Goal: Task Accomplishment & Management: Complete application form

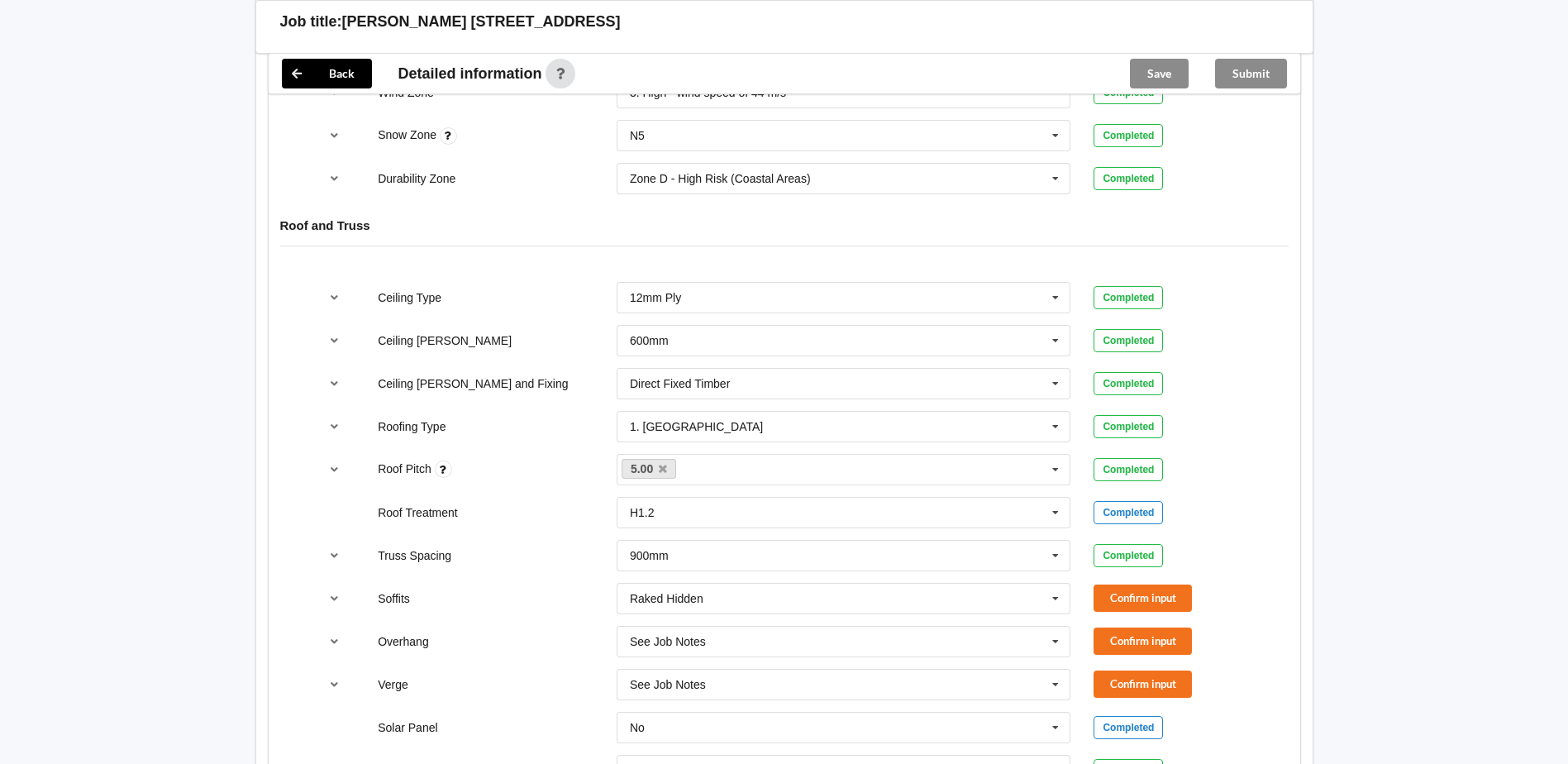
scroll to position [909, 0]
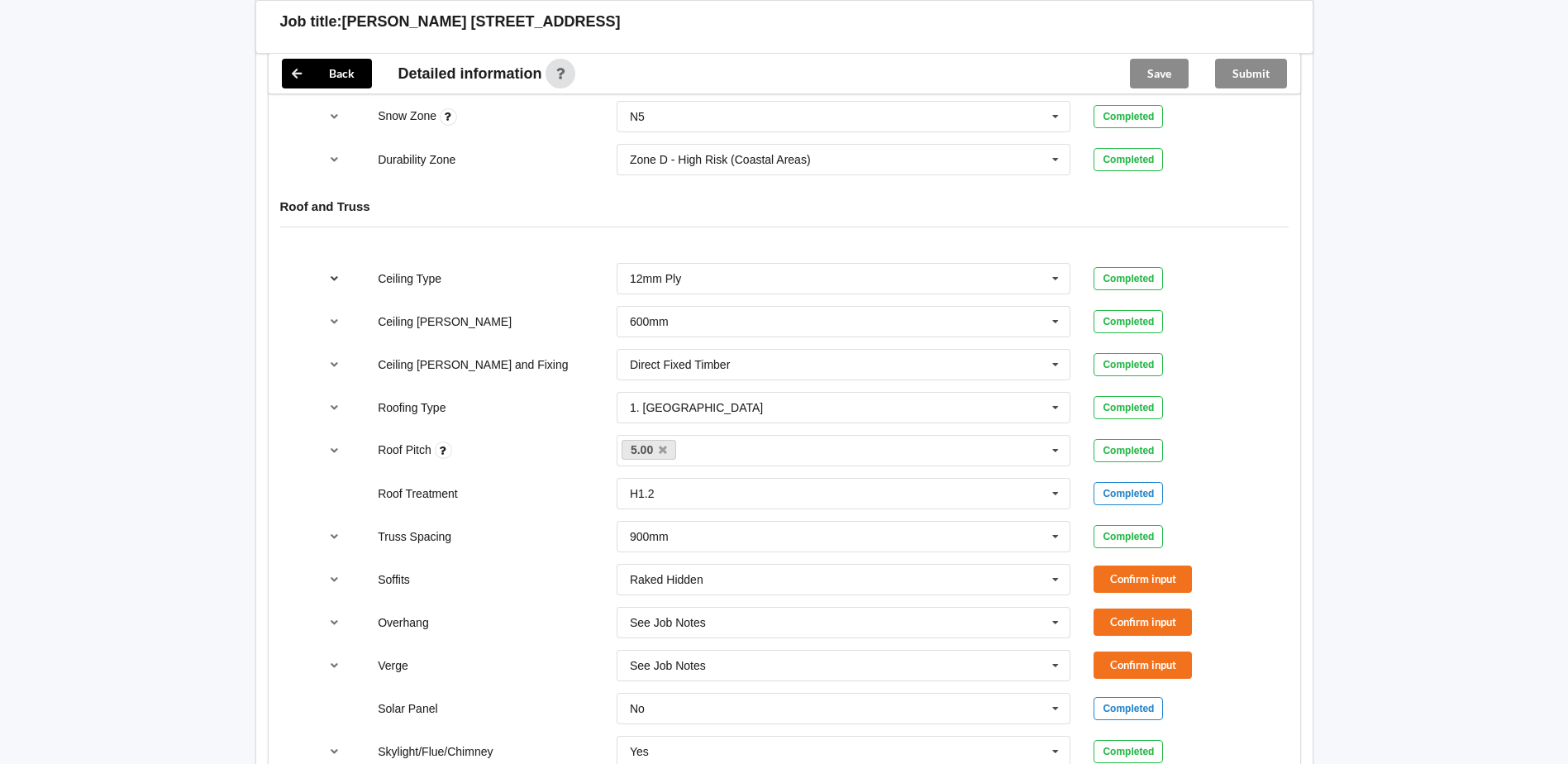
click at [332, 273] on icon "reference-toggle" at bounding box center [334, 277] width 14 height 10
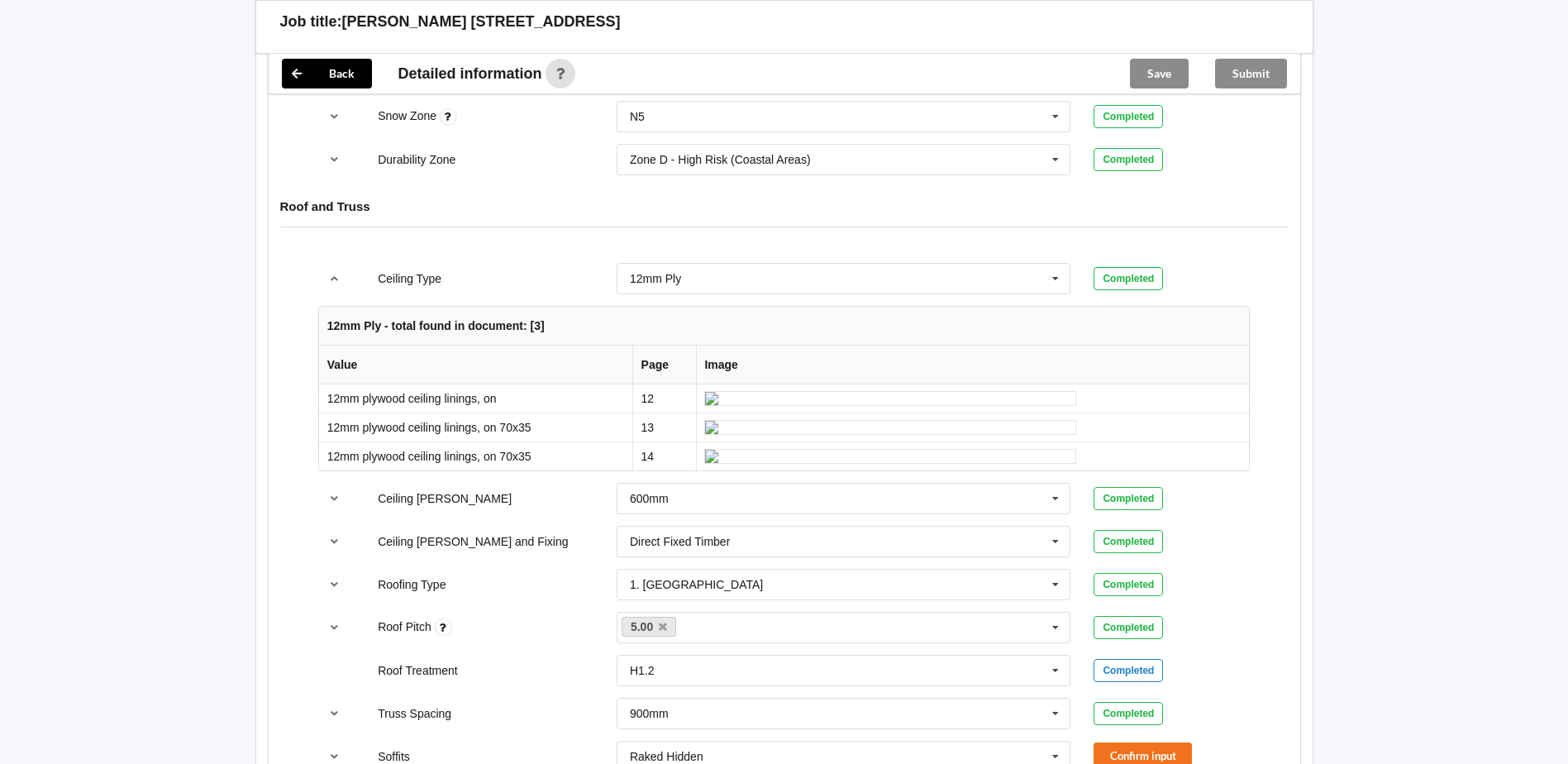
click at [233, 290] on div "Back Delete Job title: [PERSON_NAME] 31 Oyster Lane Colac Bay Customer name : S…" at bounding box center [784, 606] width 1568 height 3032
click at [222, 296] on div "Back Delete Job title: [PERSON_NAME] 31 Oyster Lane Colac Bay Customer name : S…" at bounding box center [784, 606] width 1568 height 3032
click at [331, 273] on icon "reference-toggle" at bounding box center [334, 277] width 14 height 10
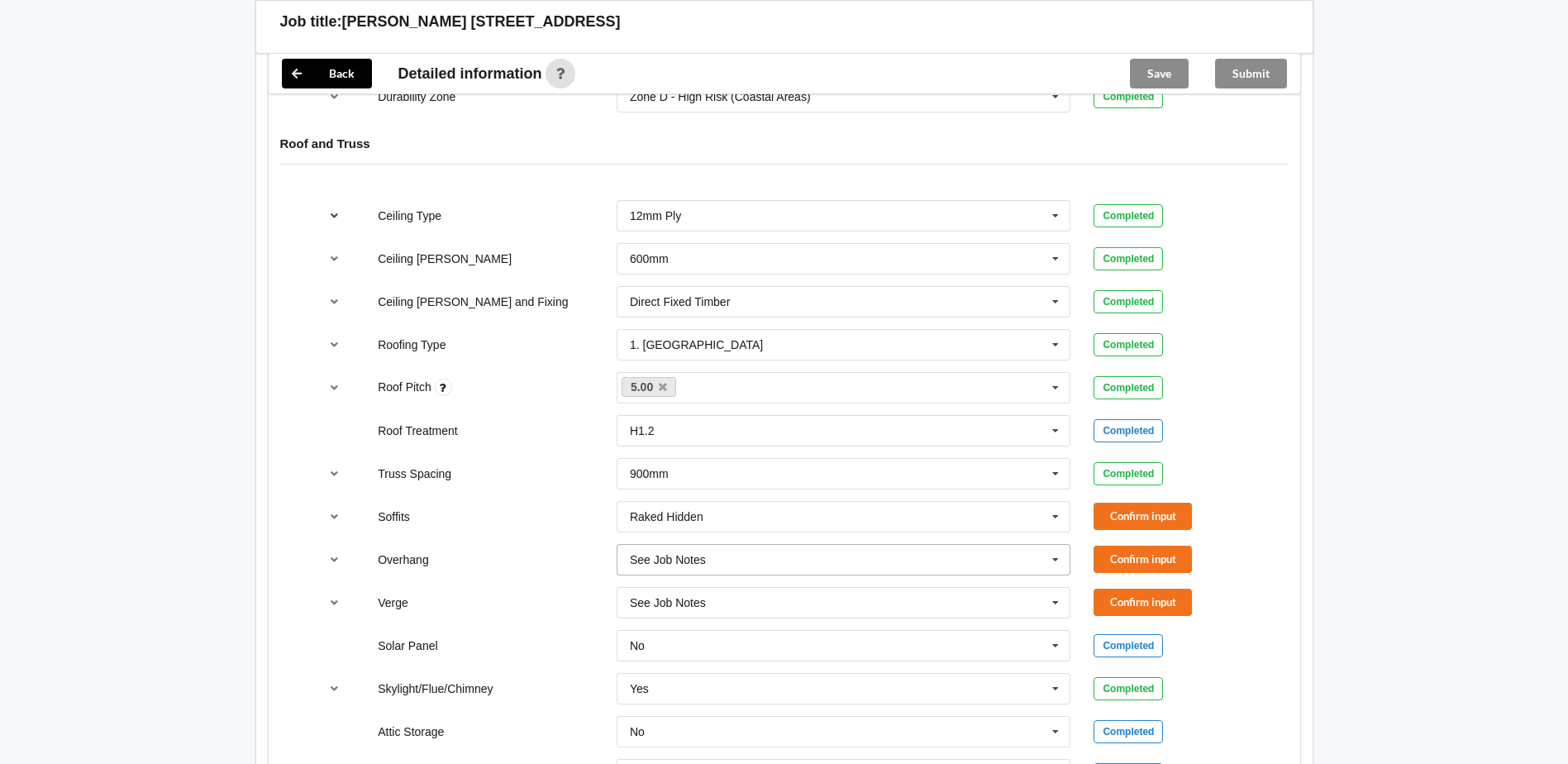
scroll to position [1075, 0]
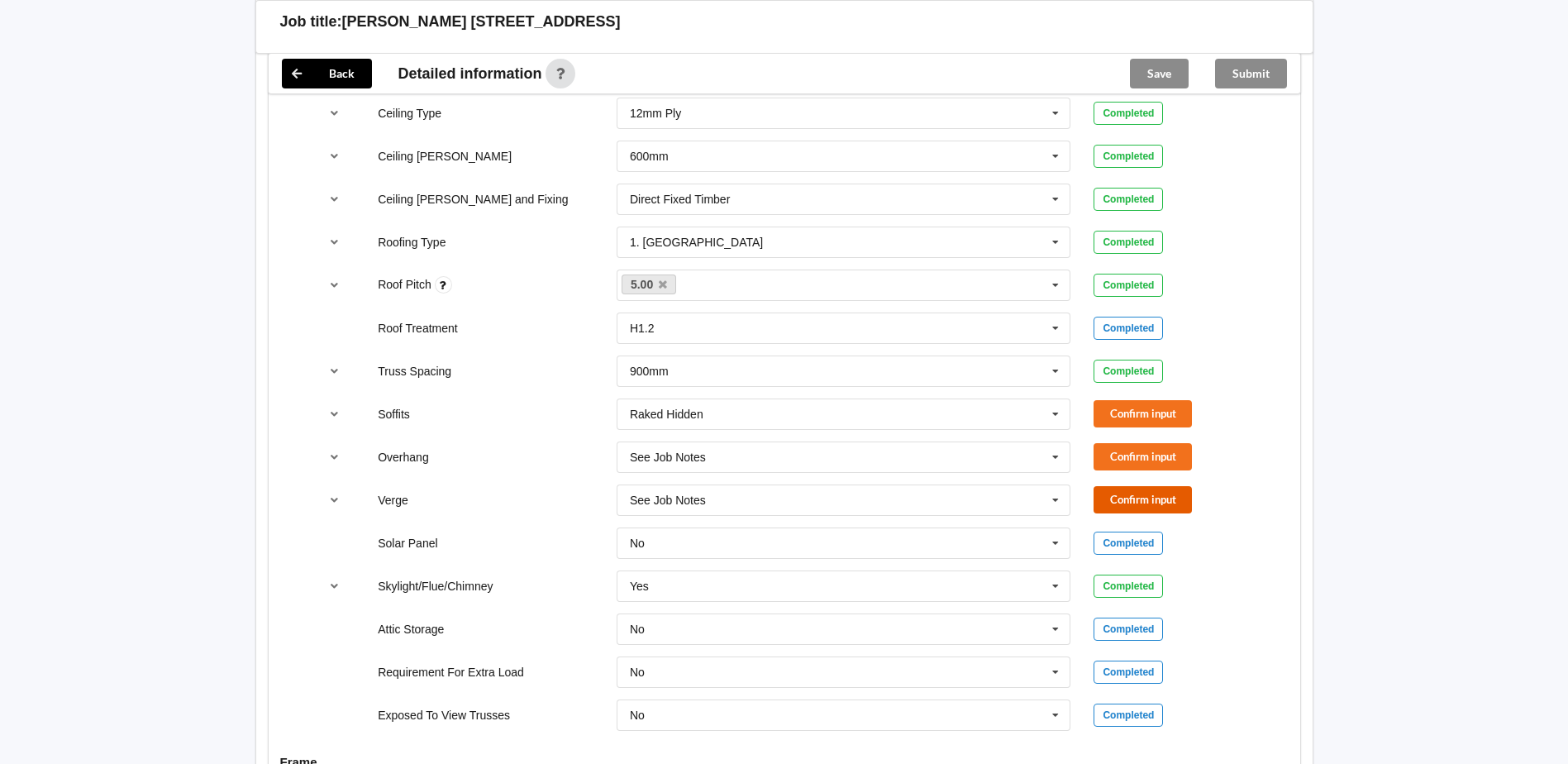
drag, startPoint x: 1107, startPoint y: 478, endPoint x: 1111, endPoint y: 462, distance: 16.5
click at [1108, 487] on button "Confirm input" at bounding box center [1143, 500] width 99 height 28
click at [1112, 444] on button "Confirm input" at bounding box center [1143, 457] width 99 height 28
click at [1121, 400] on button "Confirm input" at bounding box center [1143, 413] width 99 height 28
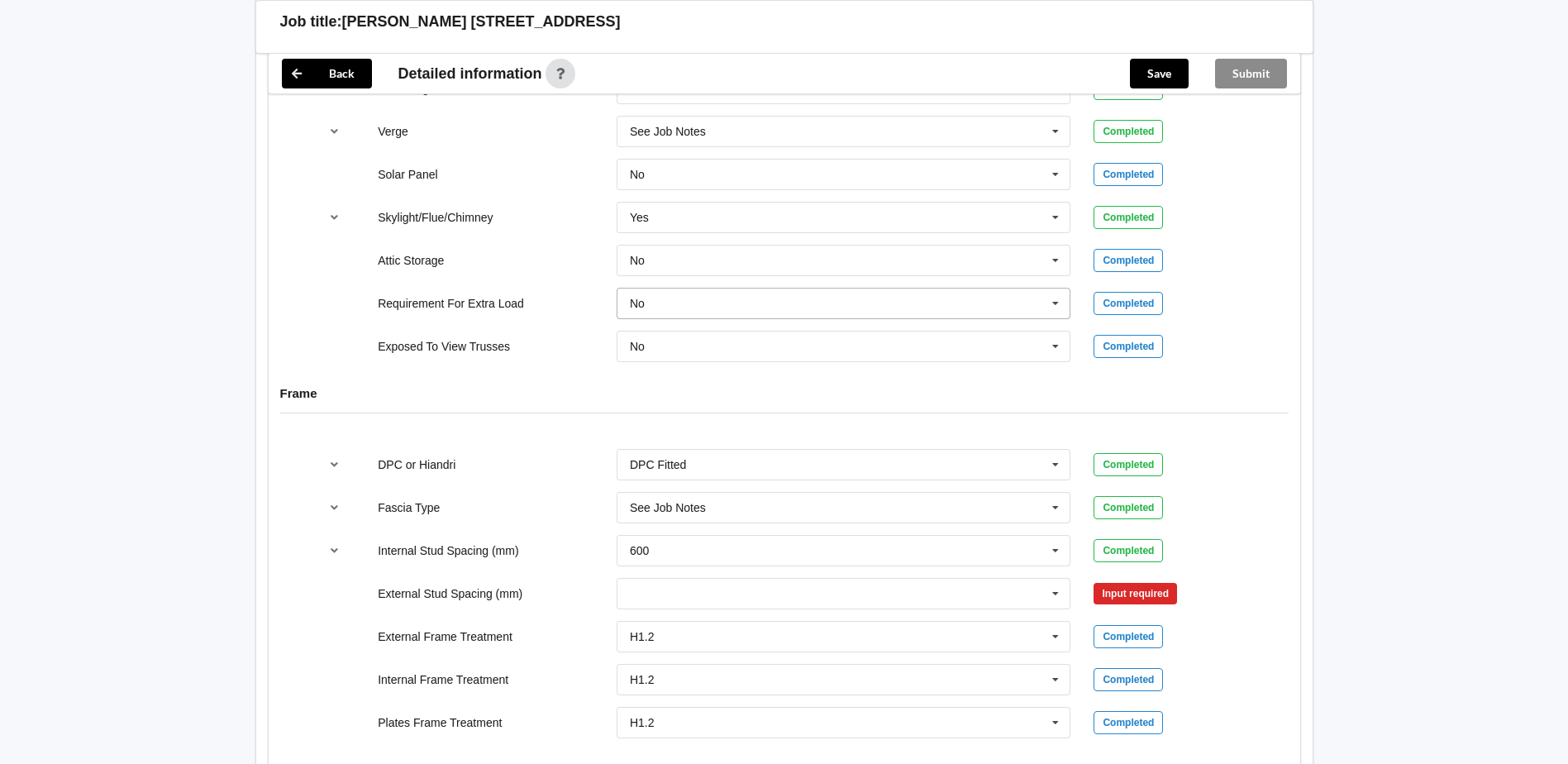
scroll to position [1572, 0]
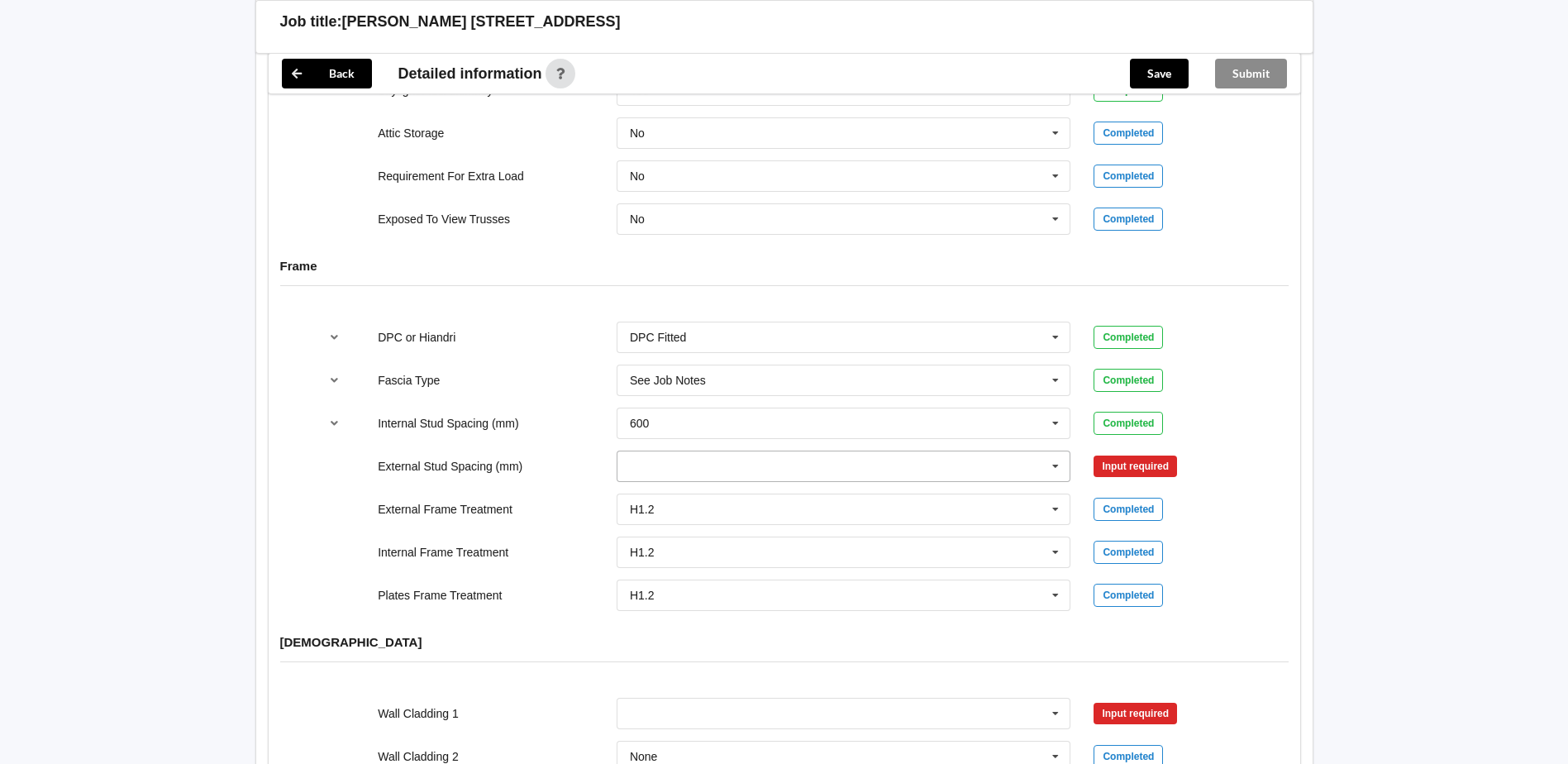
click at [875, 451] on input "text" at bounding box center [844, 466] width 453 height 29
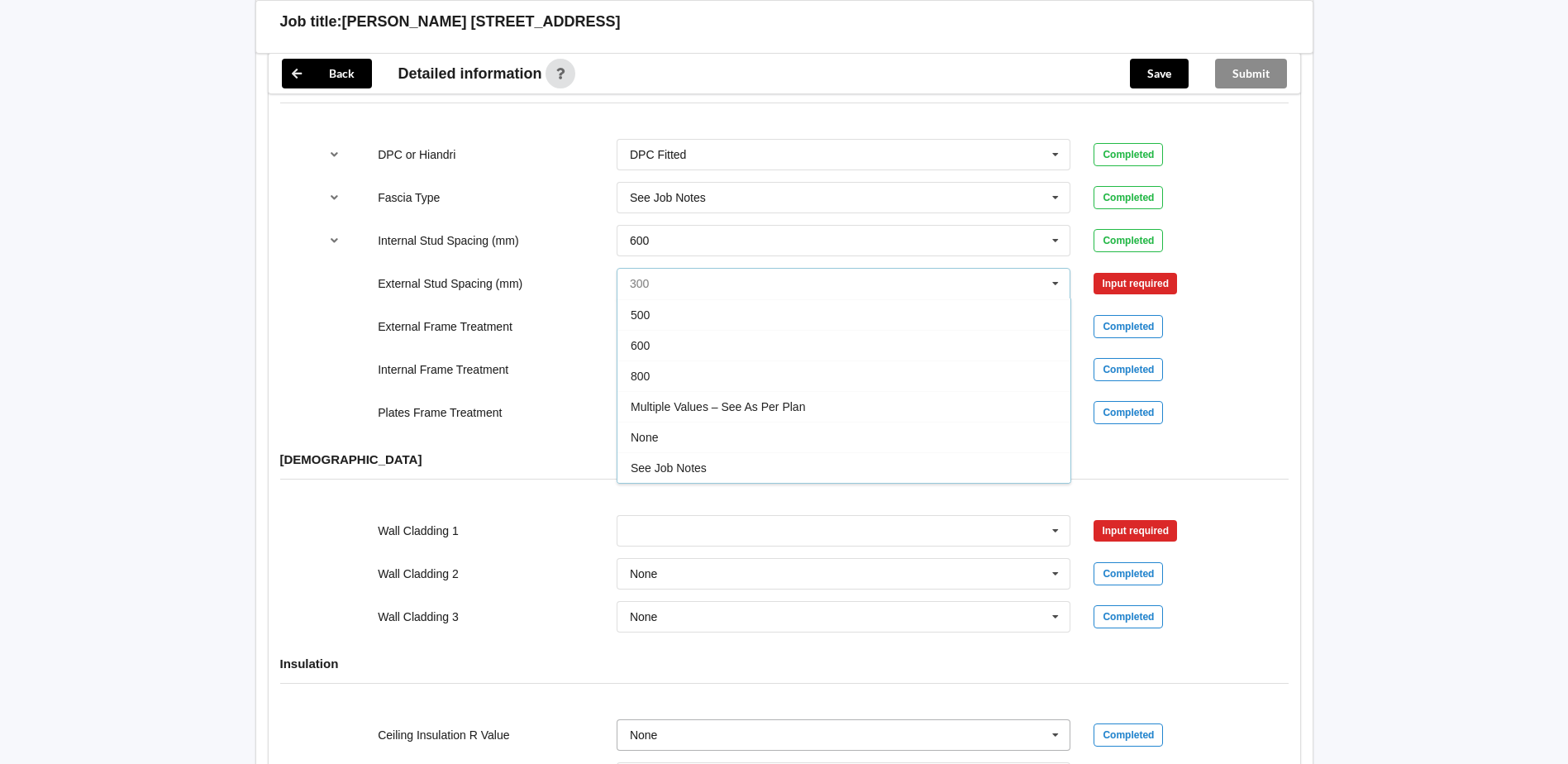
scroll to position [1902, 0]
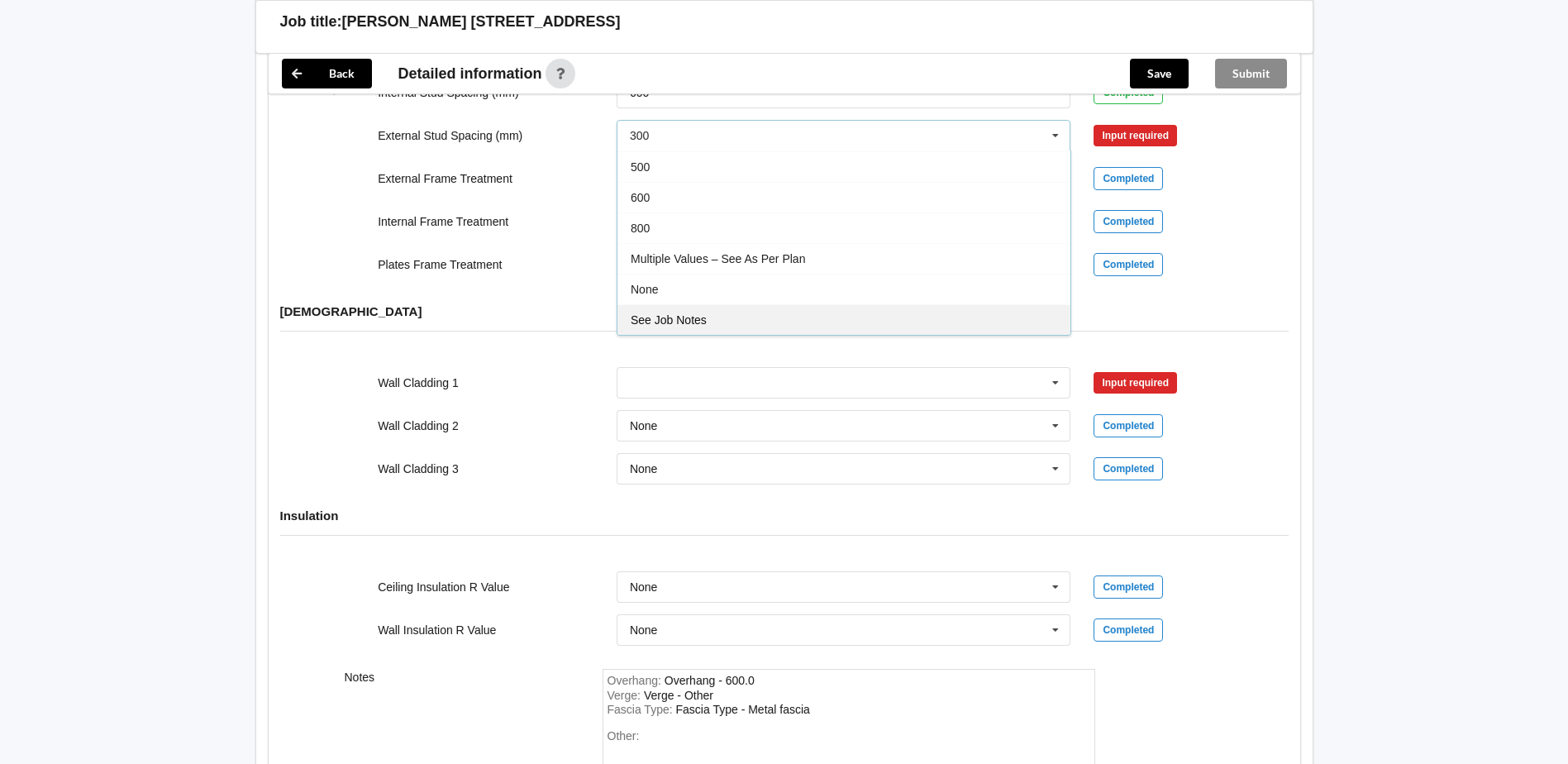
click at [677, 314] on div "See Job Notes" at bounding box center [843, 319] width 453 height 30
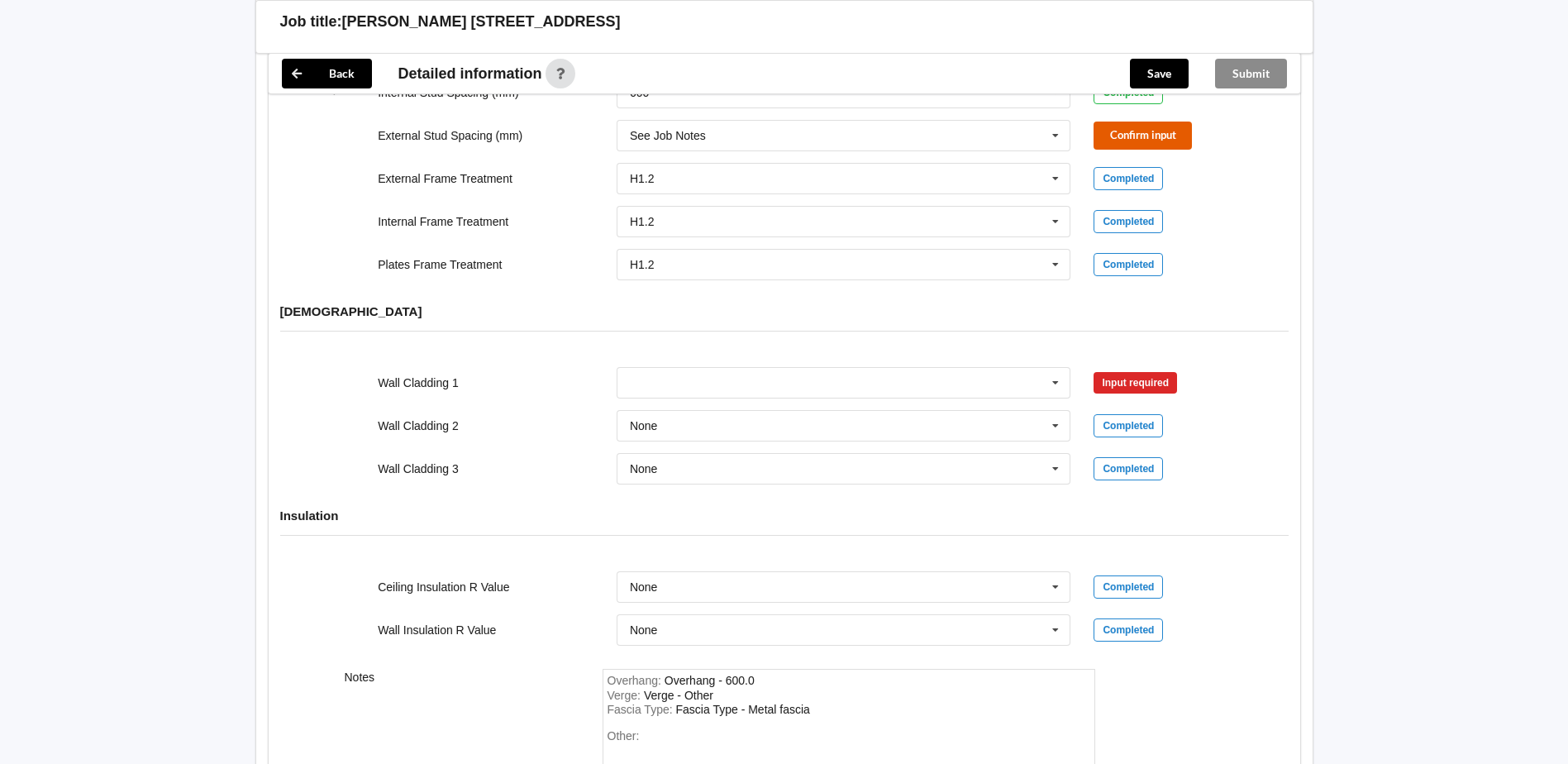
click at [1125, 122] on button "Confirm input" at bounding box center [1143, 135] width 99 height 28
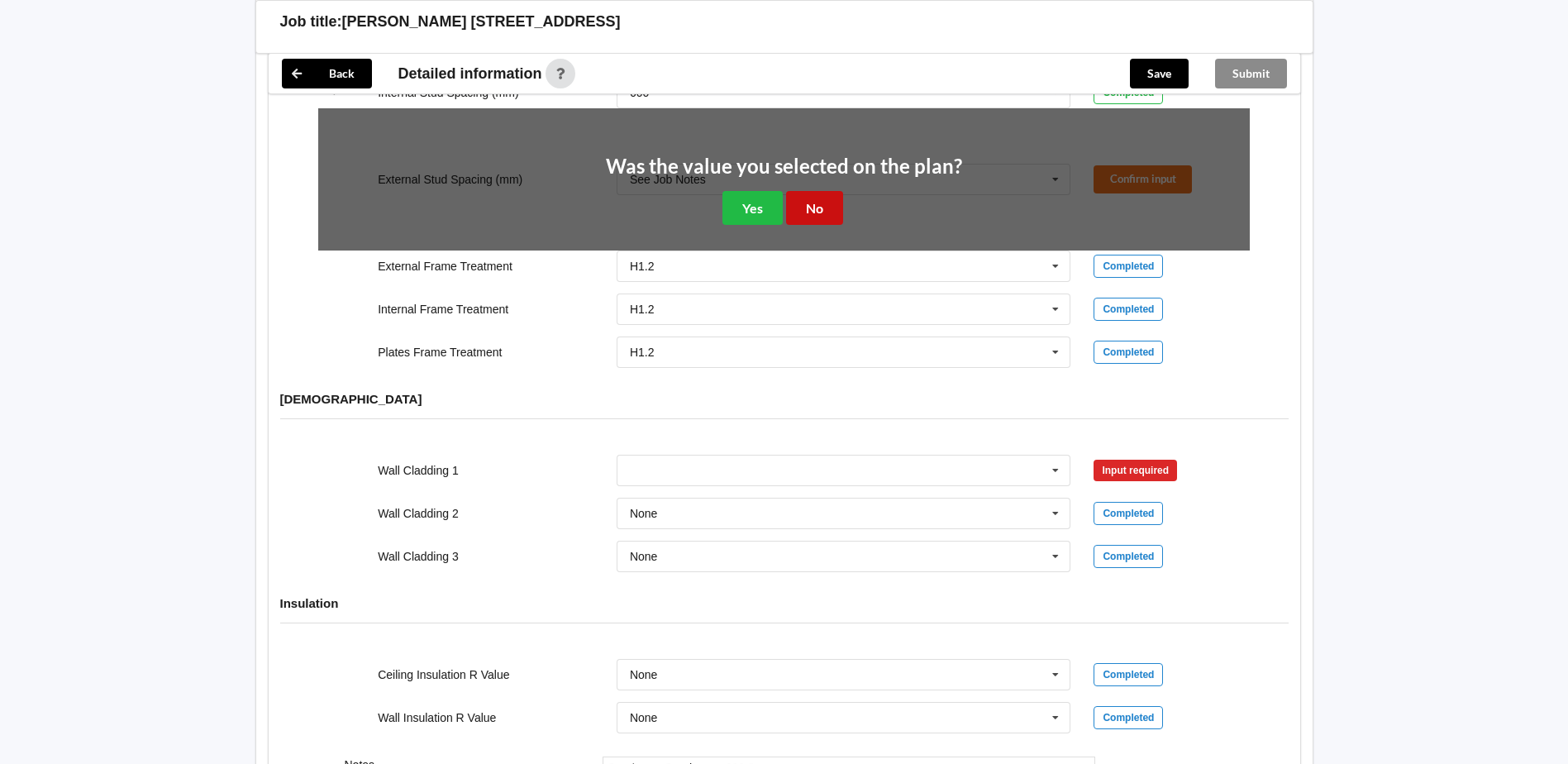
drag, startPoint x: 821, startPoint y: 207, endPoint x: 802, endPoint y: 284, distance: 79.3
click at [820, 207] on button "No" at bounding box center [815, 208] width 57 height 34
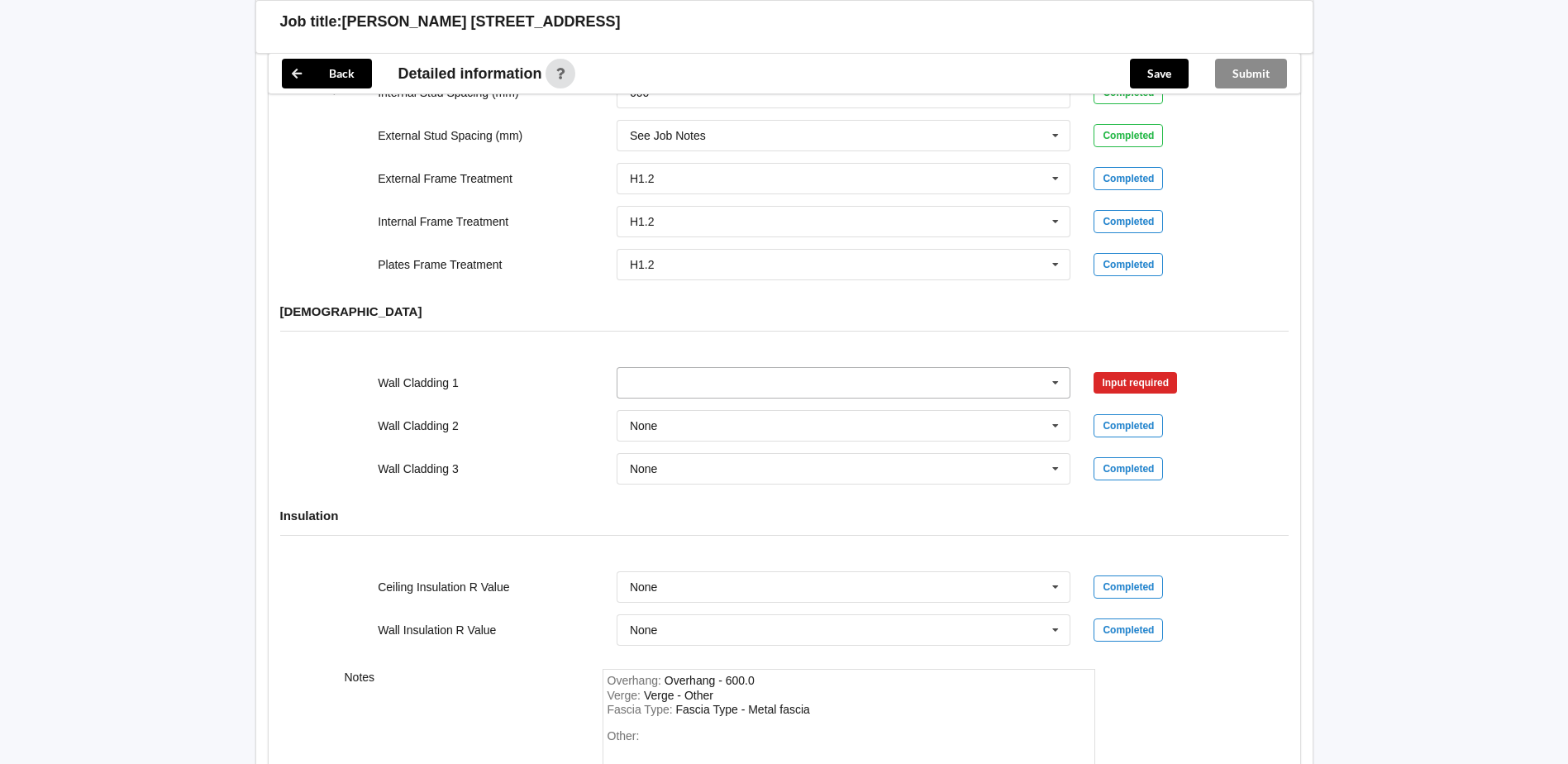
click at [717, 371] on input "text" at bounding box center [844, 382] width 453 height 29
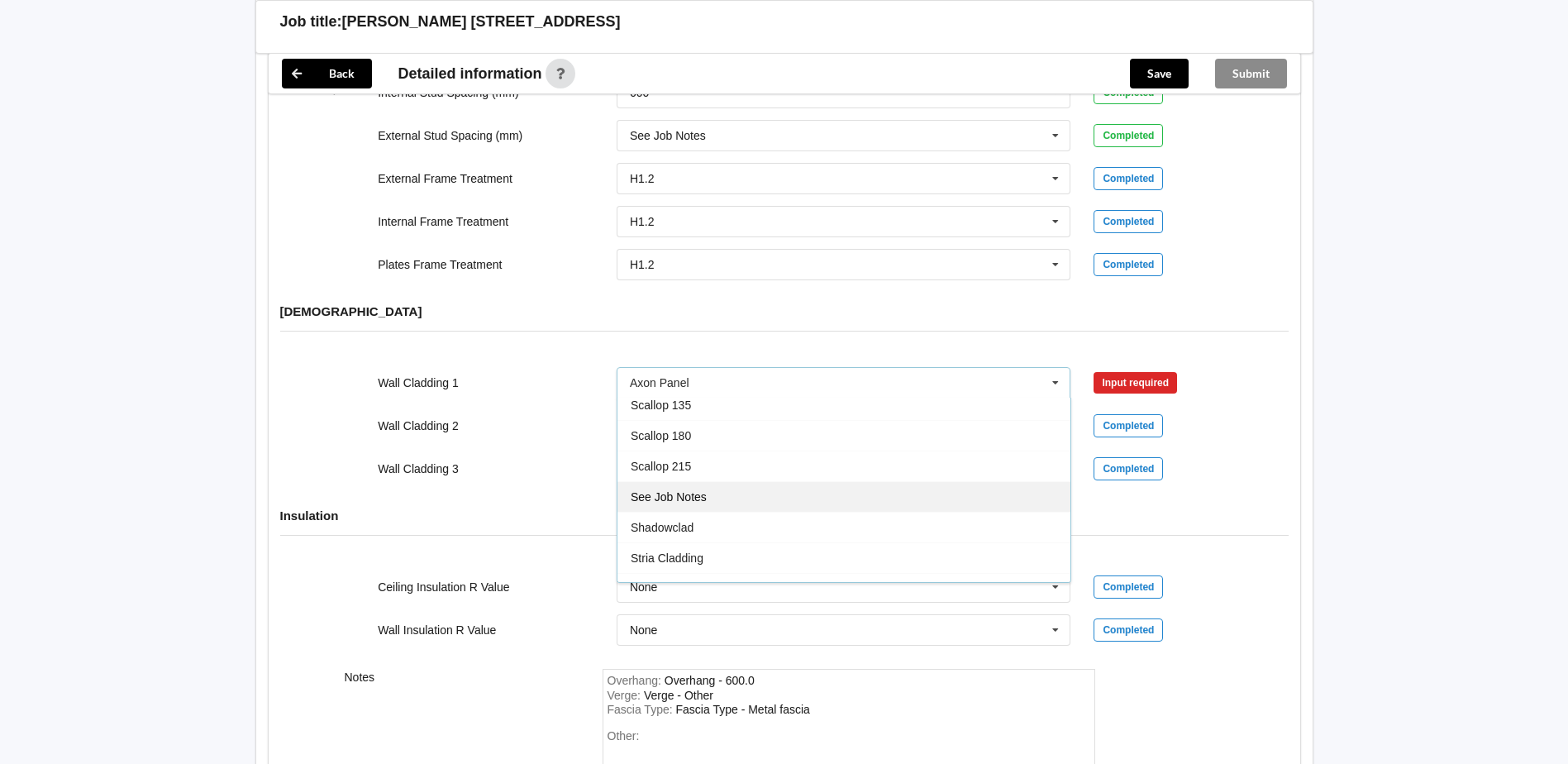
click at [708, 482] on div "See Job Notes" at bounding box center [843, 497] width 453 height 30
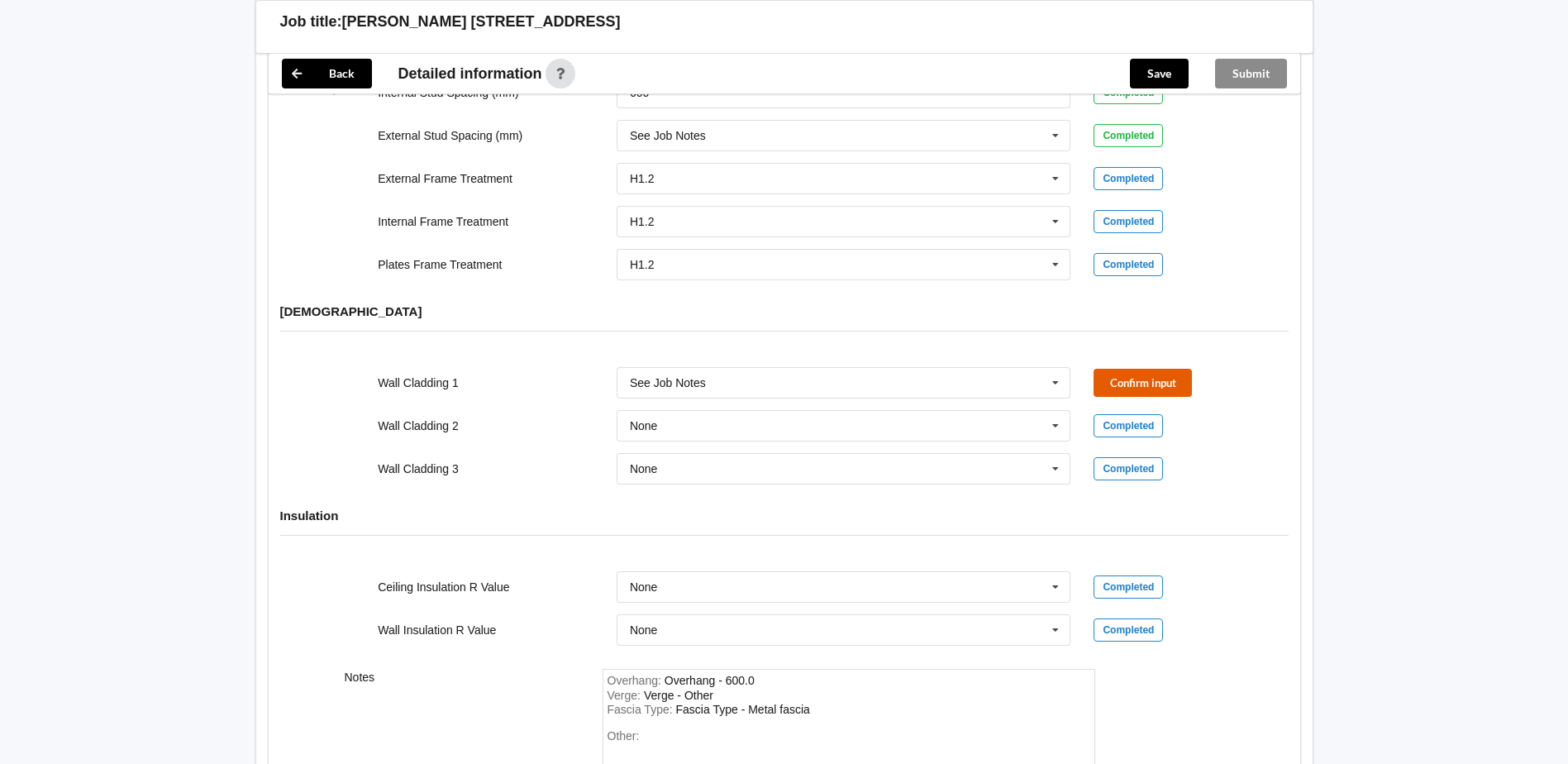
click at [1130, 369] on button "Confirm input" at bounding box center [1143, 382] width 99 height 28
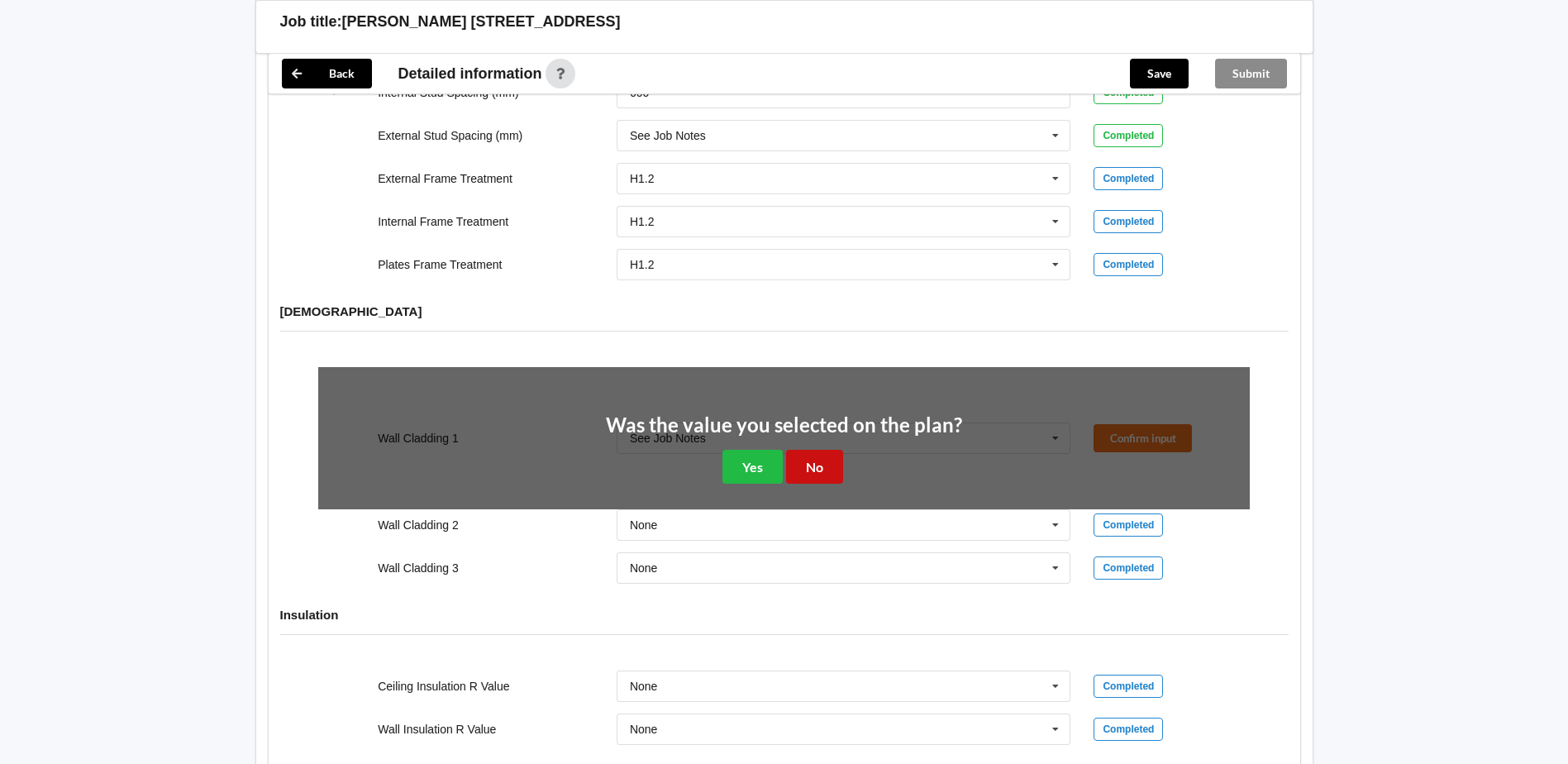
click at [807, 449] on button "No" at bounding box center [815, 467] width 57 height 34
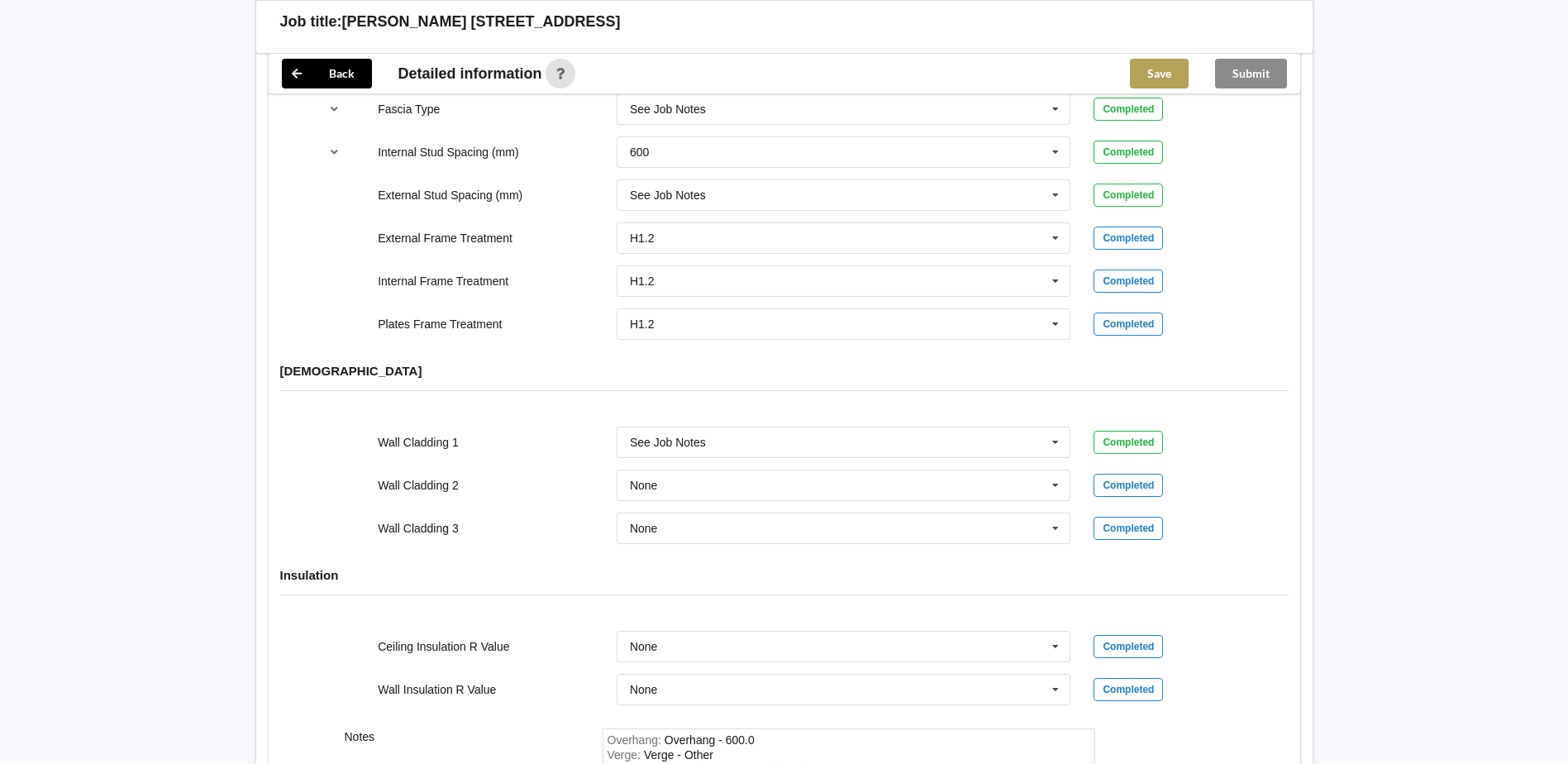
click at [1149, 75] on button "Save" at bounding box center [1160, 73] width 59 height 29
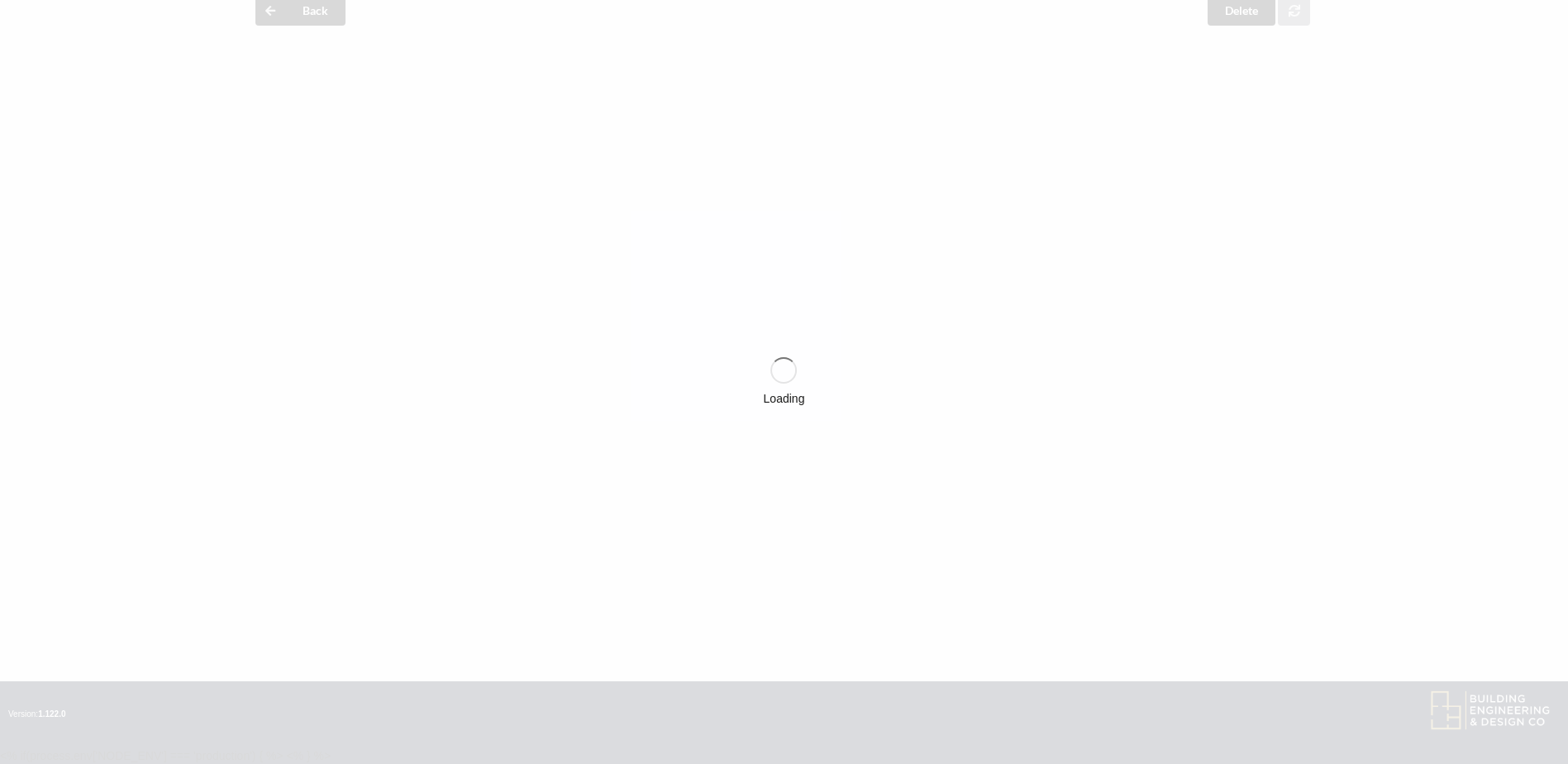
scroll to position [1843, 0]
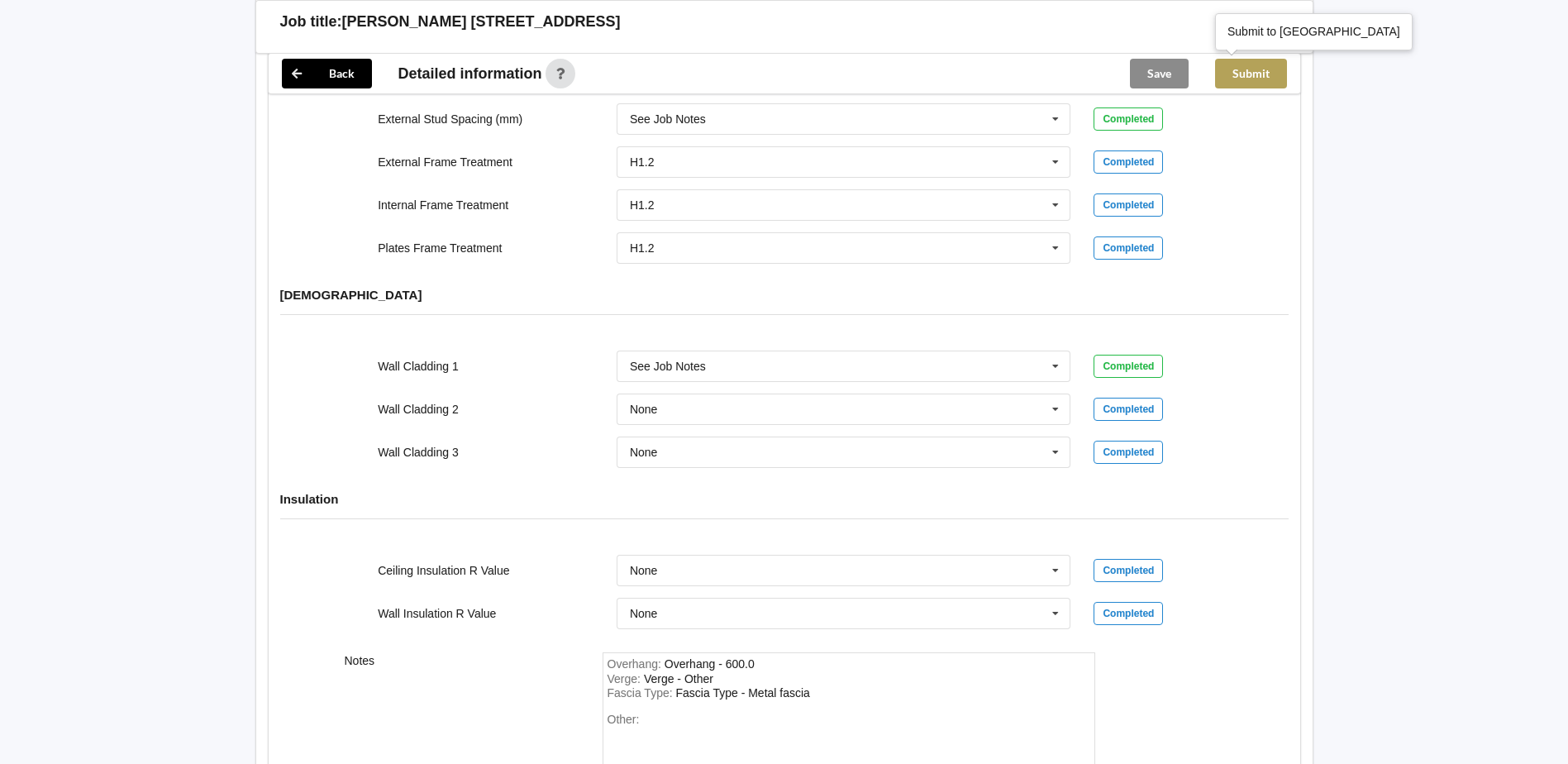
click at [1243, 80] on button "Submit" at bounding box center [1251, 73] width 72 height 29
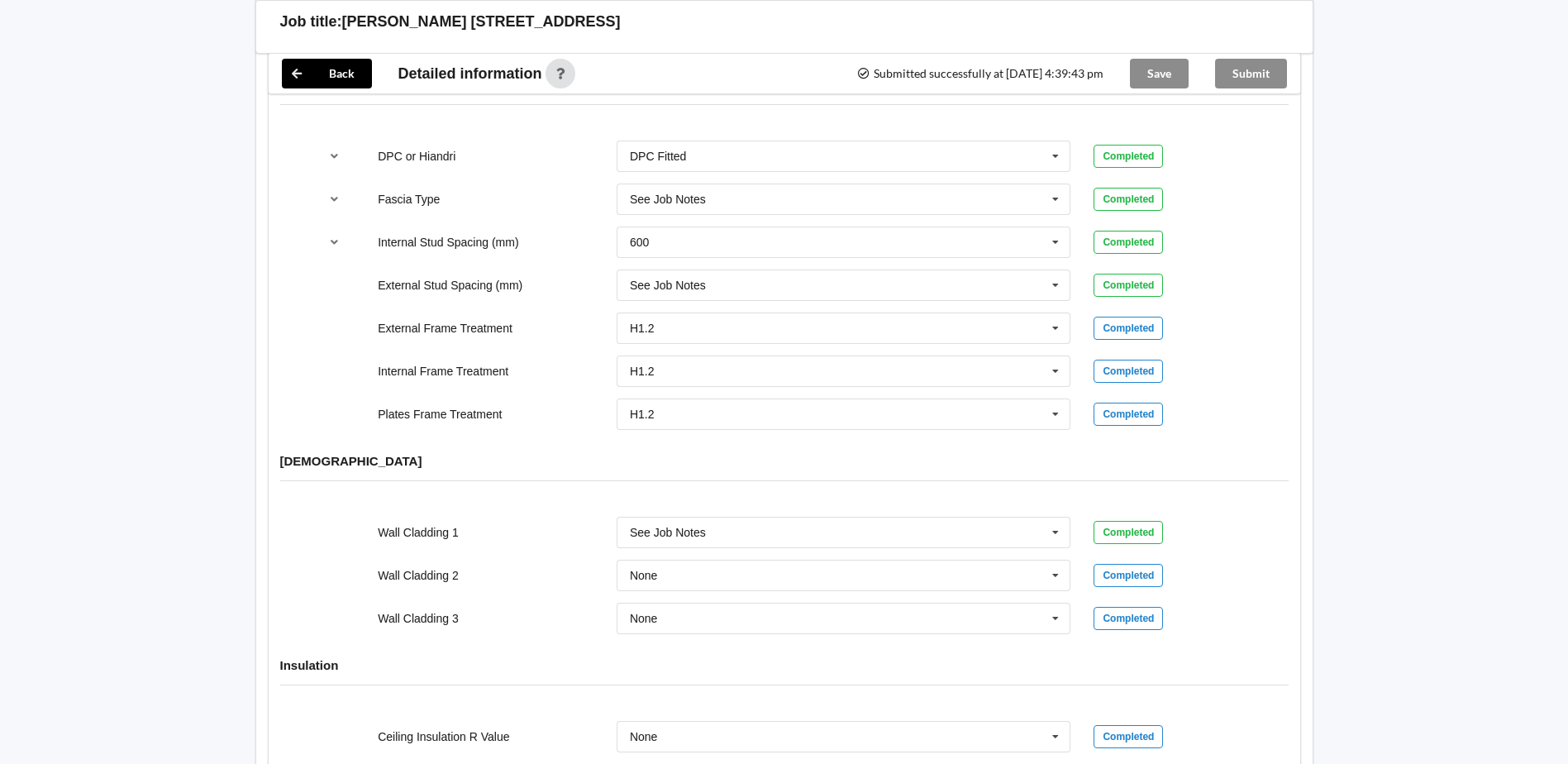
scroll to position [1512, 0]
